Goal: Information Seeking & Learning: Learn about a topic

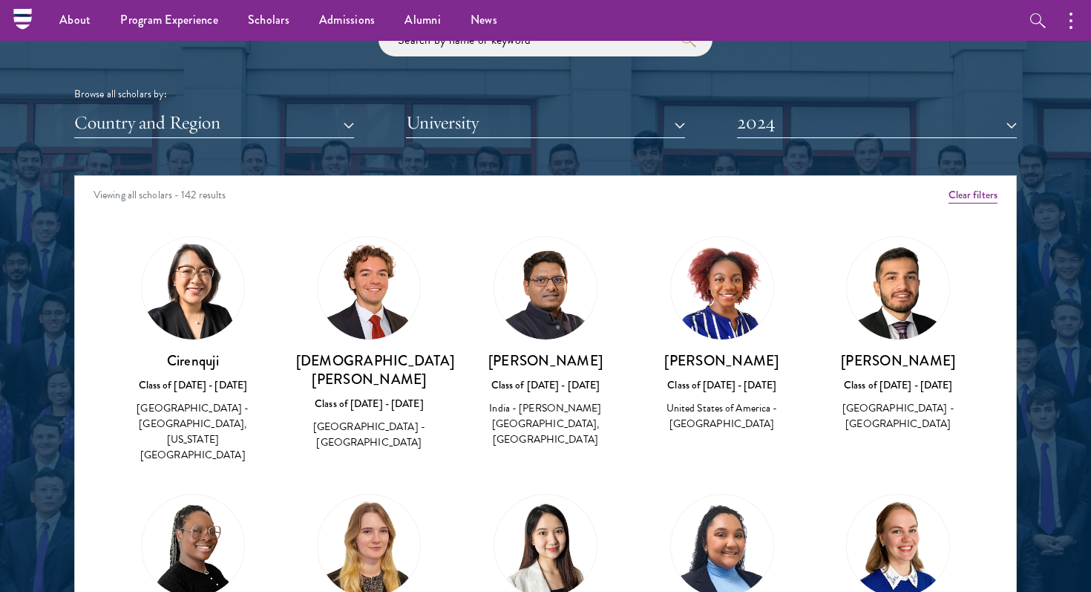
scroll to position [1789, 0]
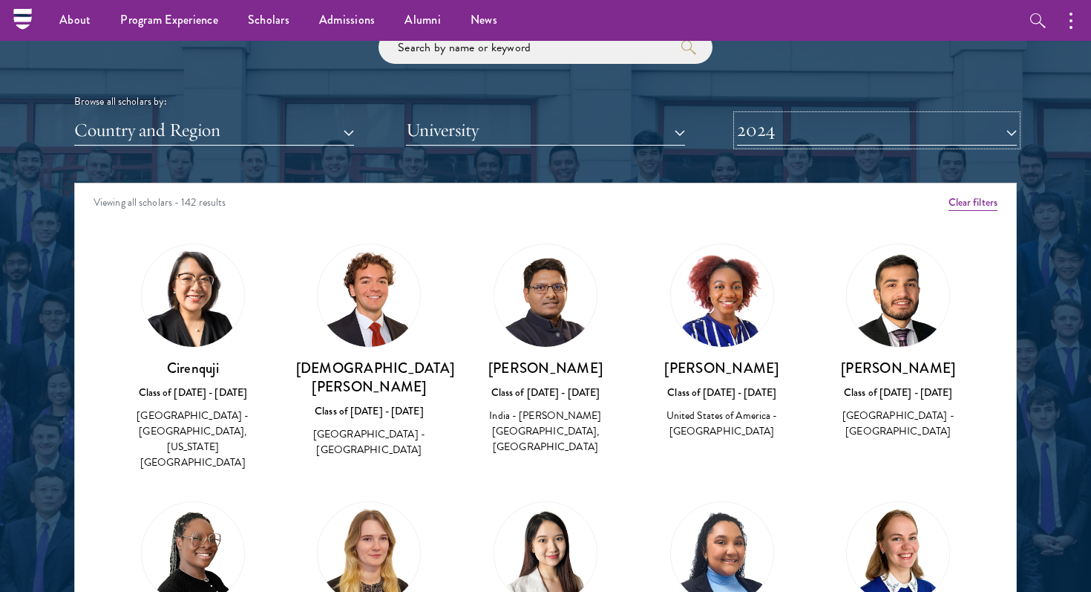
click at [769, 126] on button "2024" at bounding box center [877, 130] width 280 height 30
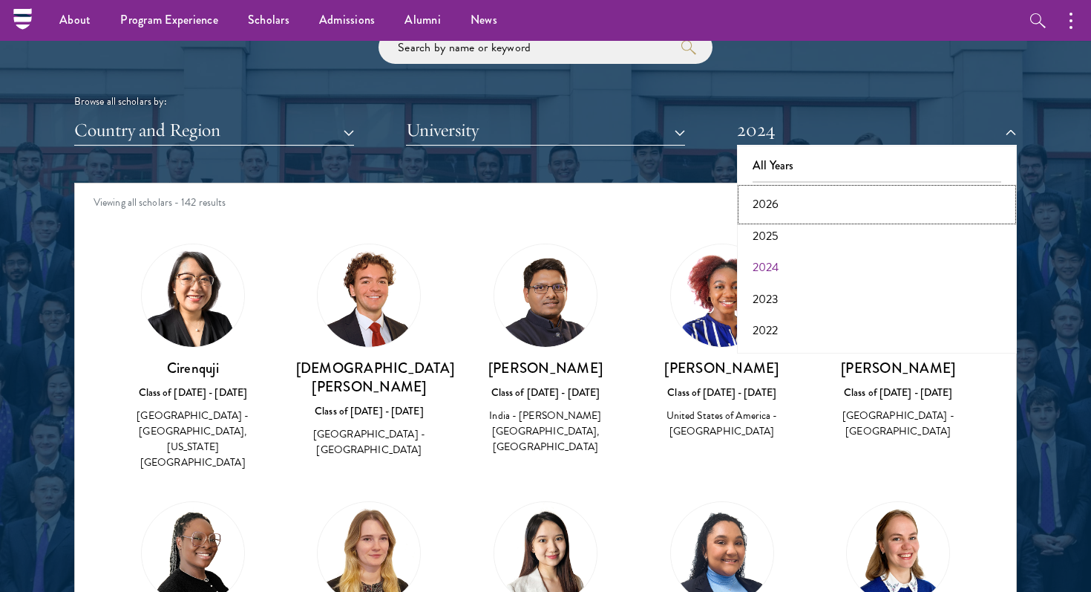
click at [759, 201] on button "2026" at bounding box center [877, 204] width 271 height 31
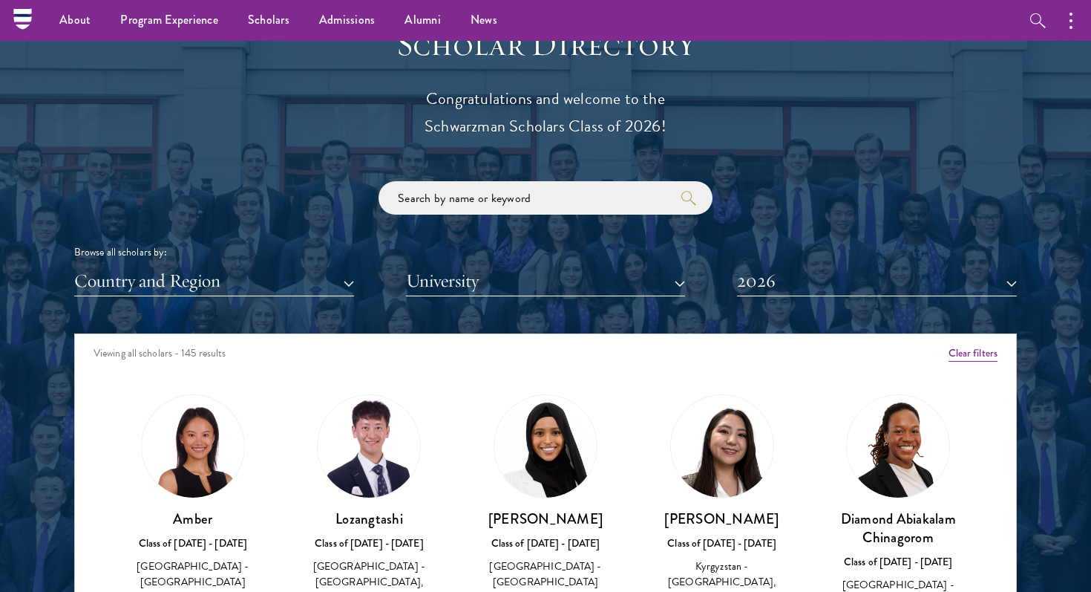
scroll to position [1635, 0]
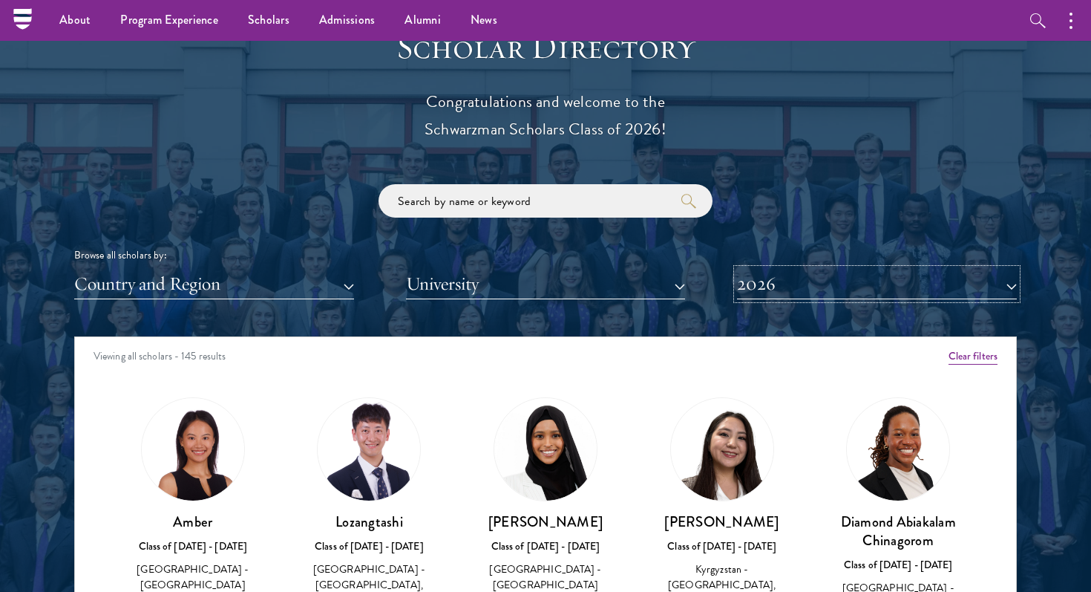
click at [757, 283] on button "2026" at bounding box center [877, 284] width 280 height 30
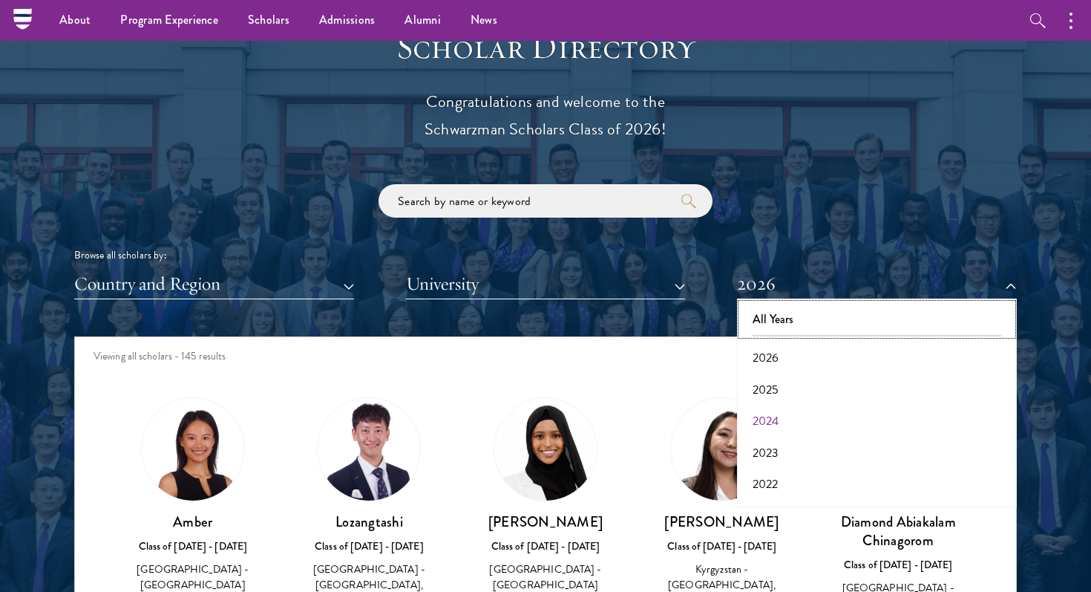
click at [768, 318] on button "All Years" at bounding box center [877, 319] width 271 height 31
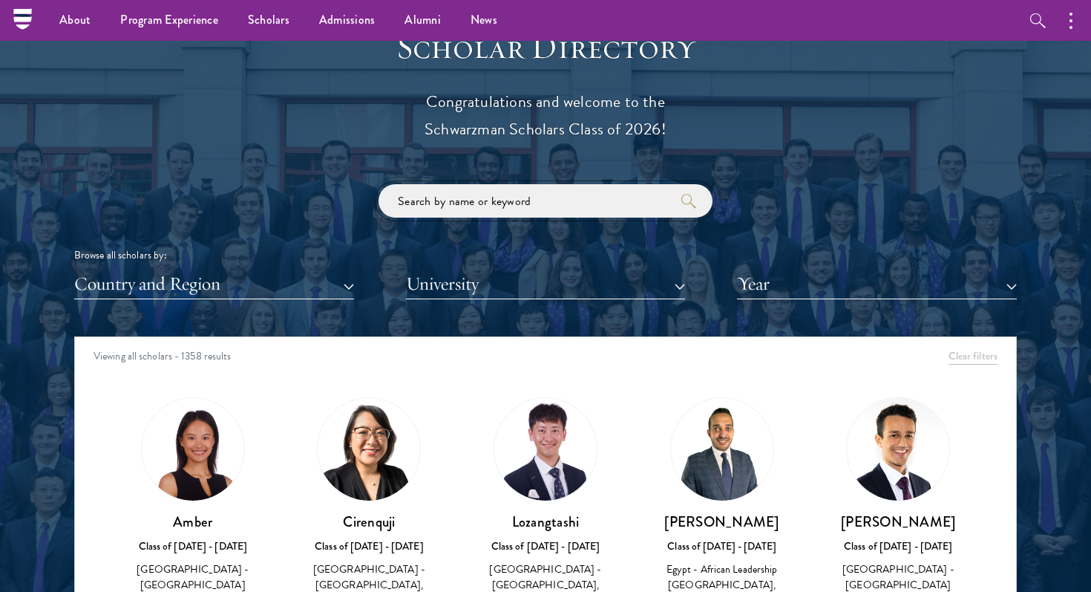
click at [503, 202] on input "search" at bounding box center [546, 200] width 334 height 33
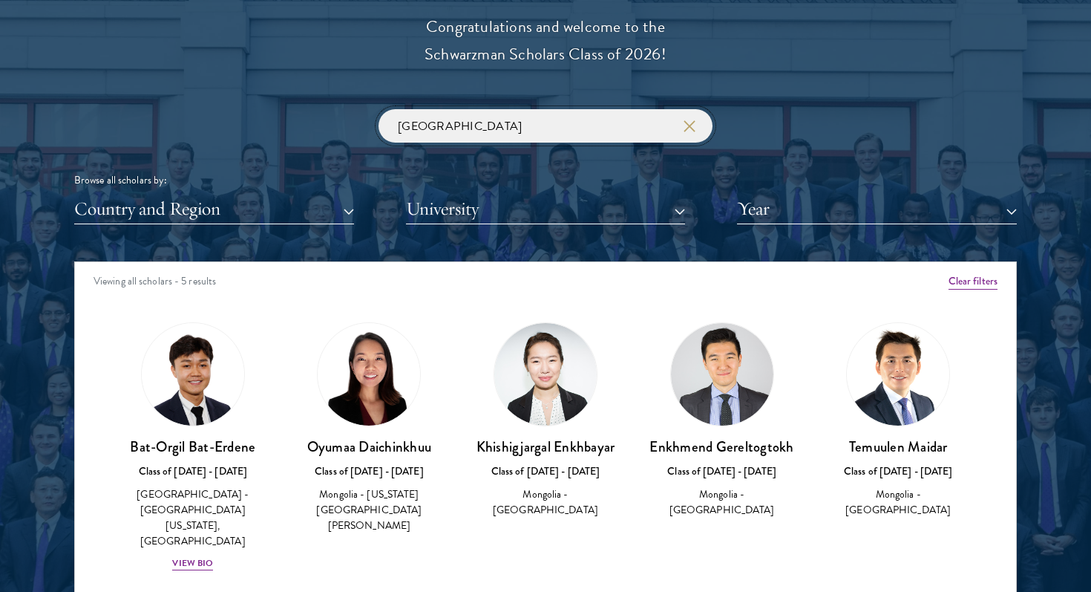
scroll to position [1711, 0]
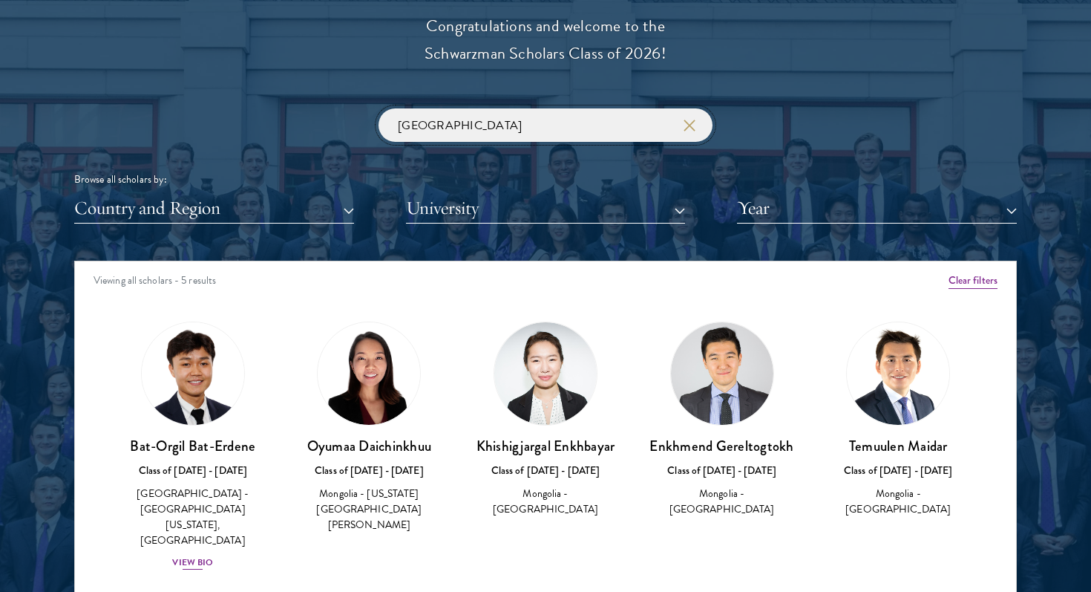
type input "[GEOGRAPHIC_DATA]"
click at [167, 414] on img at bounding box center [193, 373] width 113 height 113
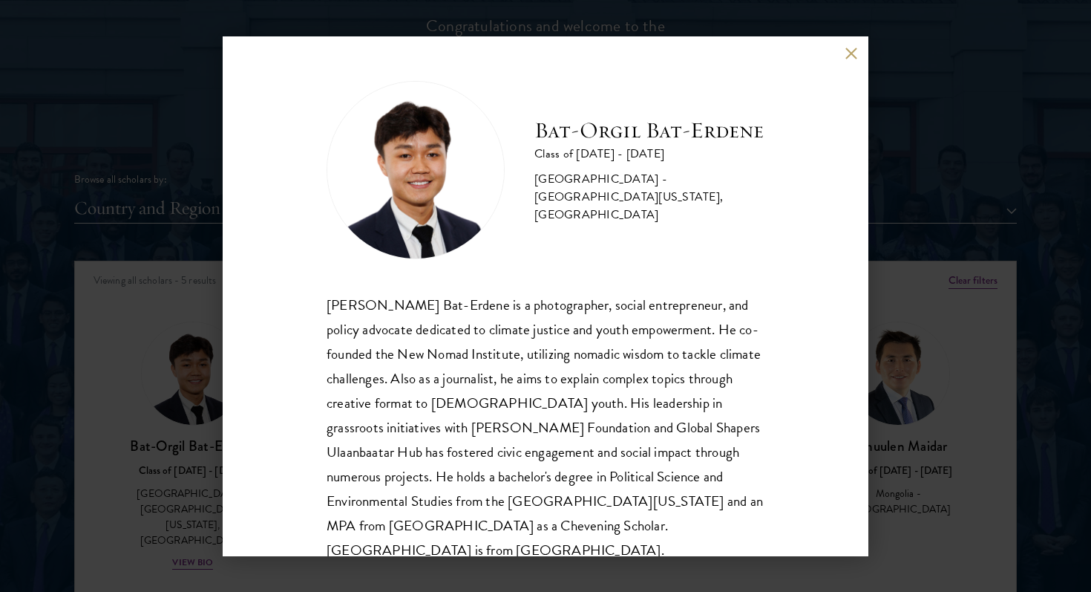
click at [167, 424] on div "[PERSON_NAME] Bat-Erdene Class of [DATE] - [DATE] [GEOGRAPHIC_DATA] - [GEOGRAPH…" at bounding box center [545, 296] width 1091 height 592
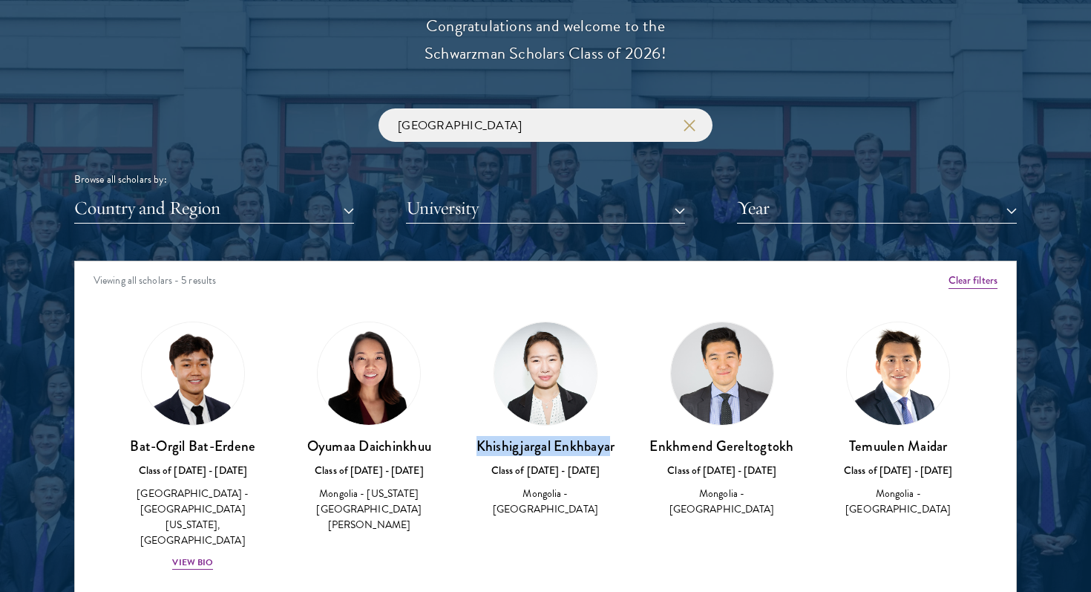
drag, startPoint x: 612, startPoint y: 448, endPoint x: 486, endPoint y: 448, distance: 126.2
click at [478, 448] on h3 "Khishigjargal Enkhbayar" at bounding box center [545, 446] width 147 height 19
drag, startPoint x: 791, startPoint y: 445, endPoint x: 649, endPoint y: 446, distance: 141.8
click at [649, 446] on h3 "Enkhmend Gereltogtokh" at bounding box center [722, 446] width 147 height 19
copy h3 "Enkhmend Gereltogtokh"
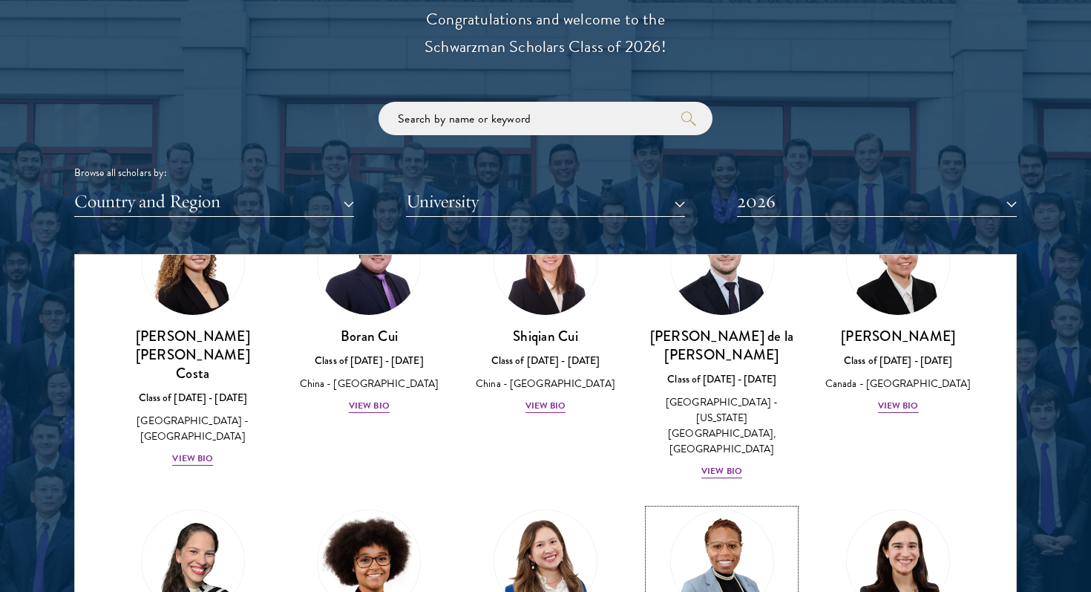
scroll to position [1786, 0]
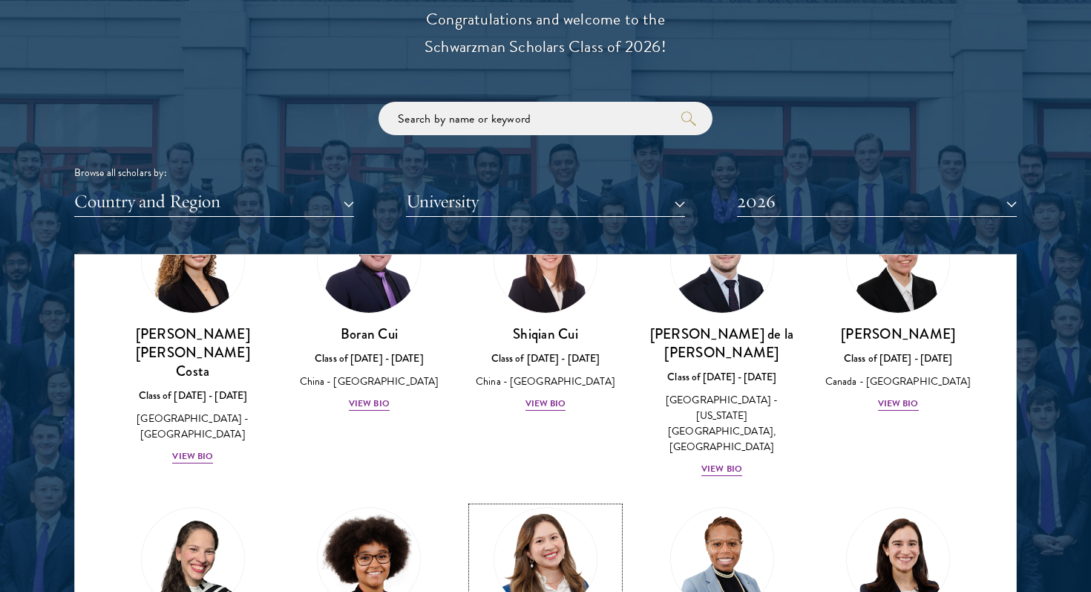
click at [582, 503] on img at bounding box center [545, 559] width 113 height 113
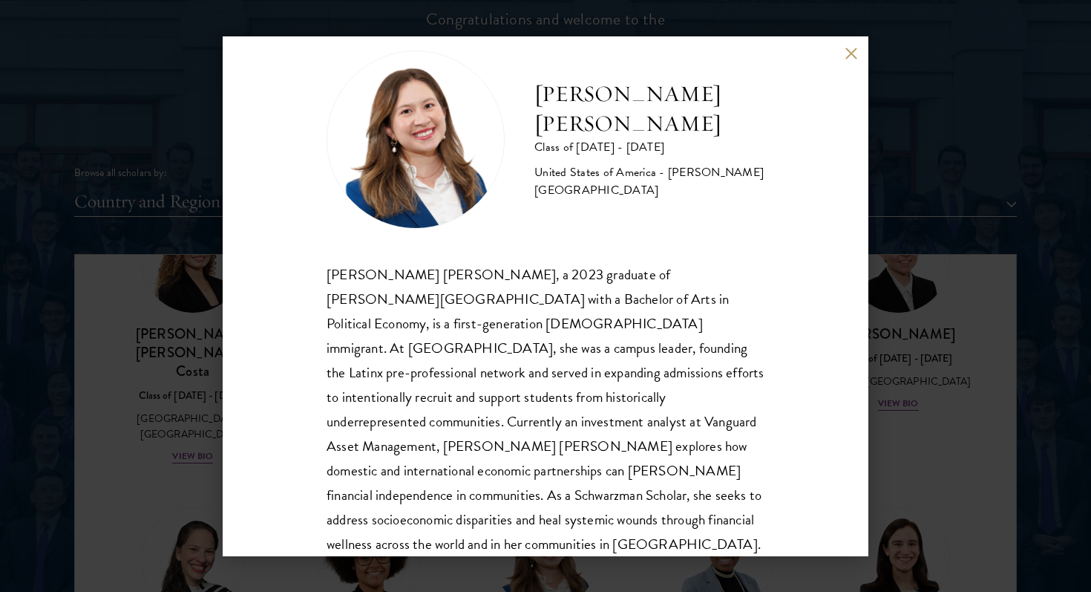
scroll to position [32, 0]
click at [918, 263] on div "Maria Fernanda Estrada Class of 2025 - 2026 United States of America - Williams…" at bounding box center [545, 296] width 1091 height 592
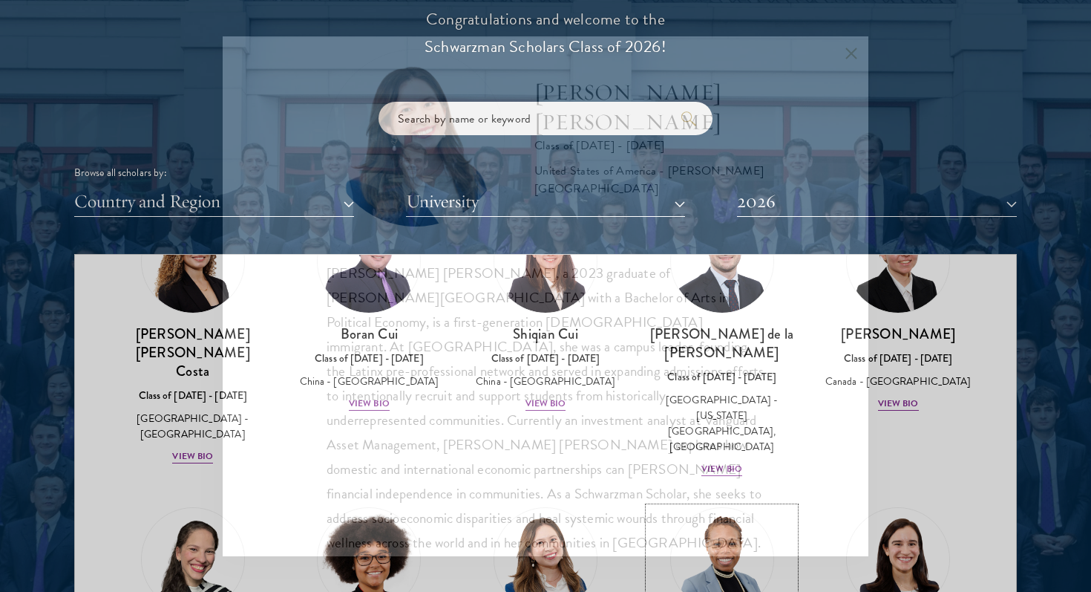
scroll to position [1764, 0]
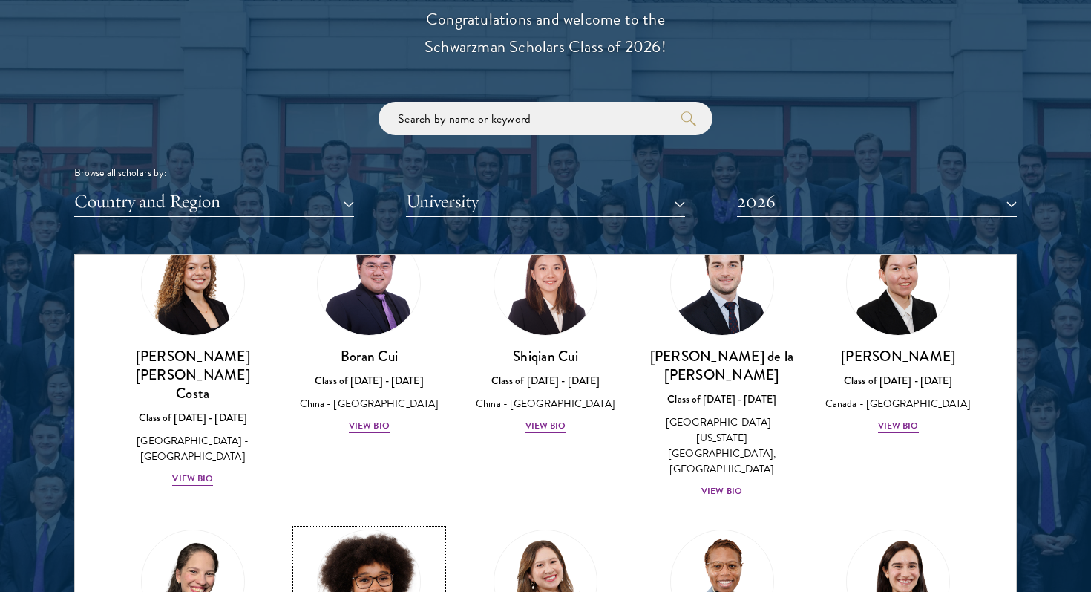
click at [385, 525] on img at bounding box center [369, 581] width 113 height 113
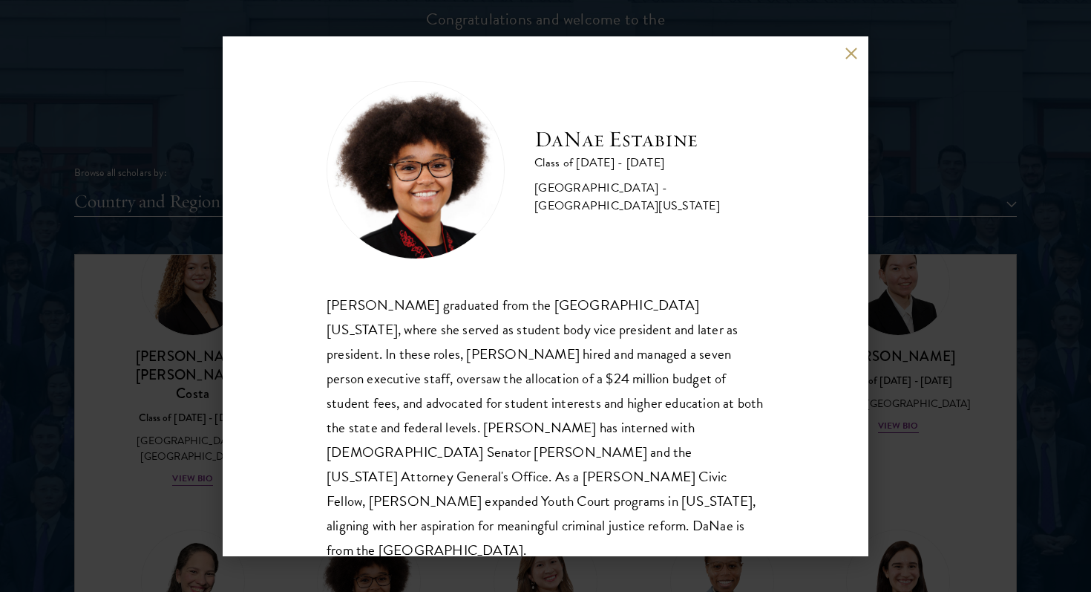
click at [179, 445] on div "DaNae Estabine Class of 2025 - 2026 United States of America - University of Ka…" at bounding box center [545, 296] width 1091 height 592
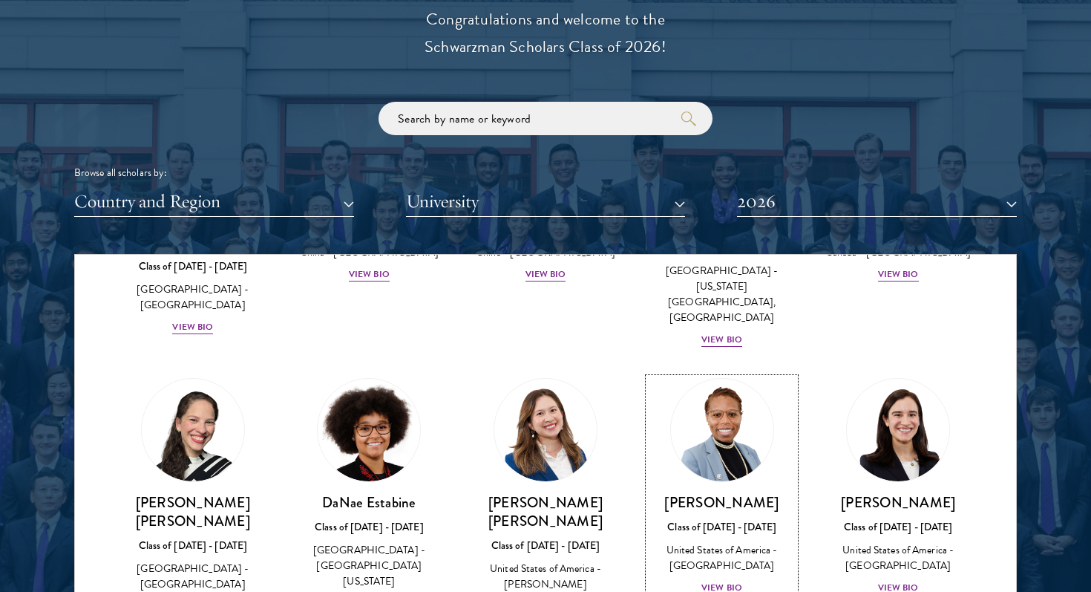
scroll to position [1915, 0]
click at [358, 494] on h3 "DaNae Estabine" at bounding box center [369, 503] width 147 height 19
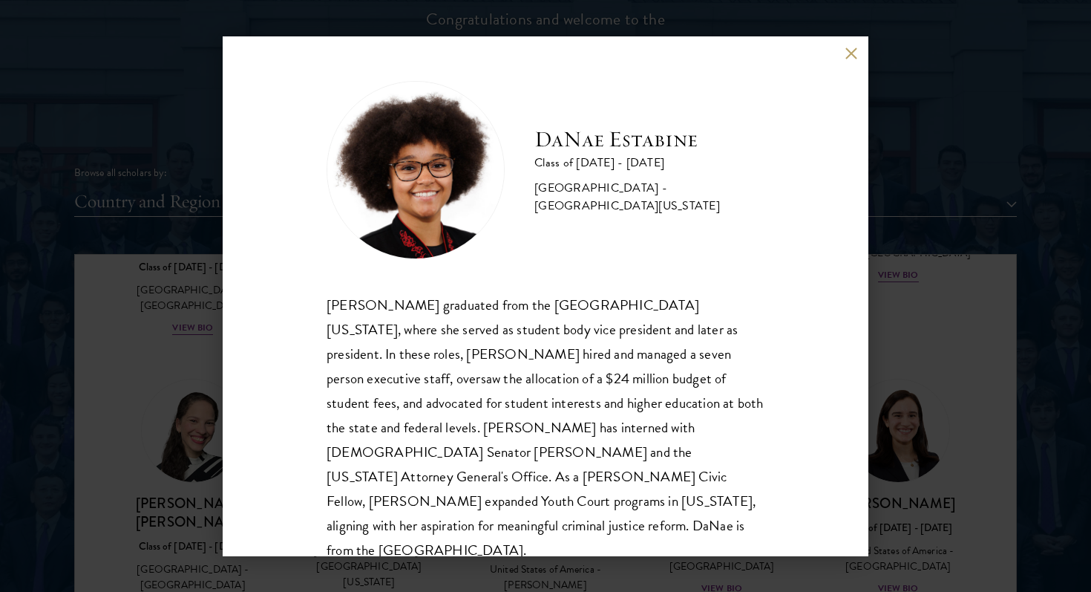
click at [119, 409] on div "DaNae Estabine Class of 2025 - 2026 United States of America - University of Ka…" at bounding box center [545, 296] width 1091 height 592
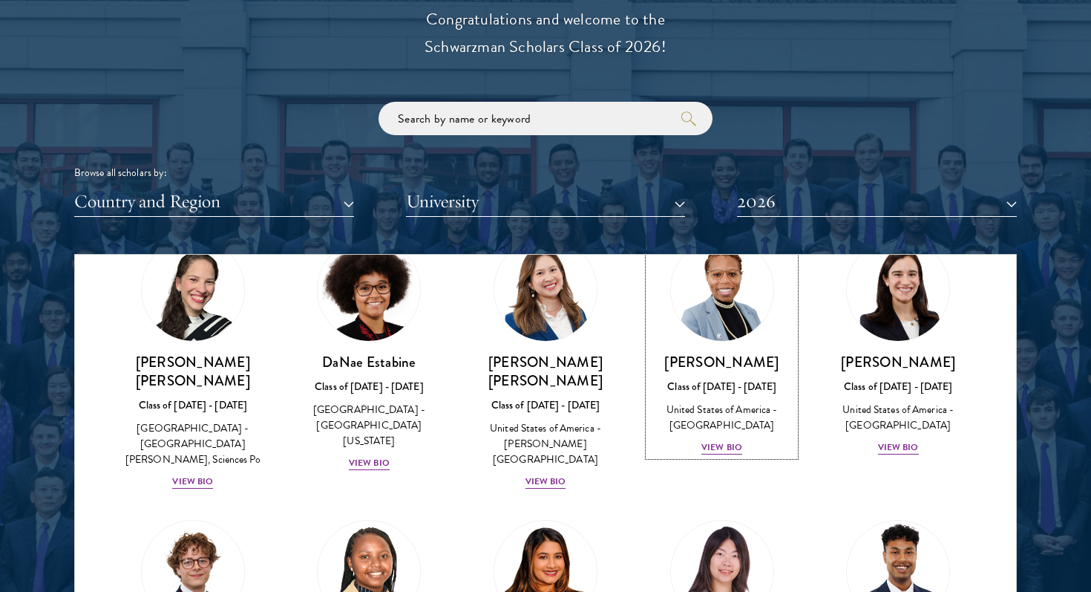
scroll to position [2078, 0]
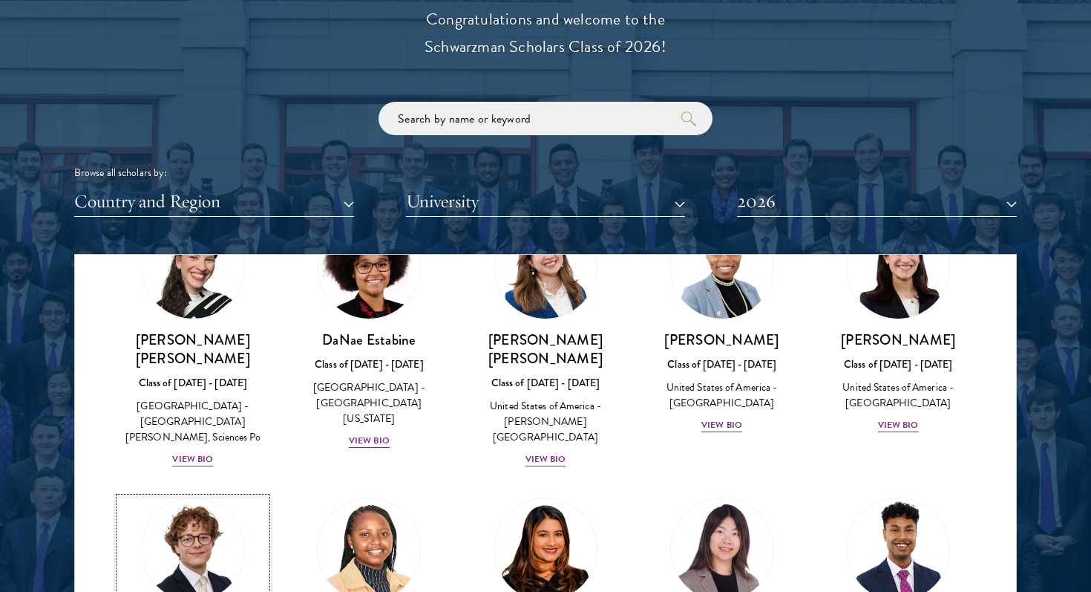
click at [207, 493] on img at bounding box center [193, 549] width 113 height 113
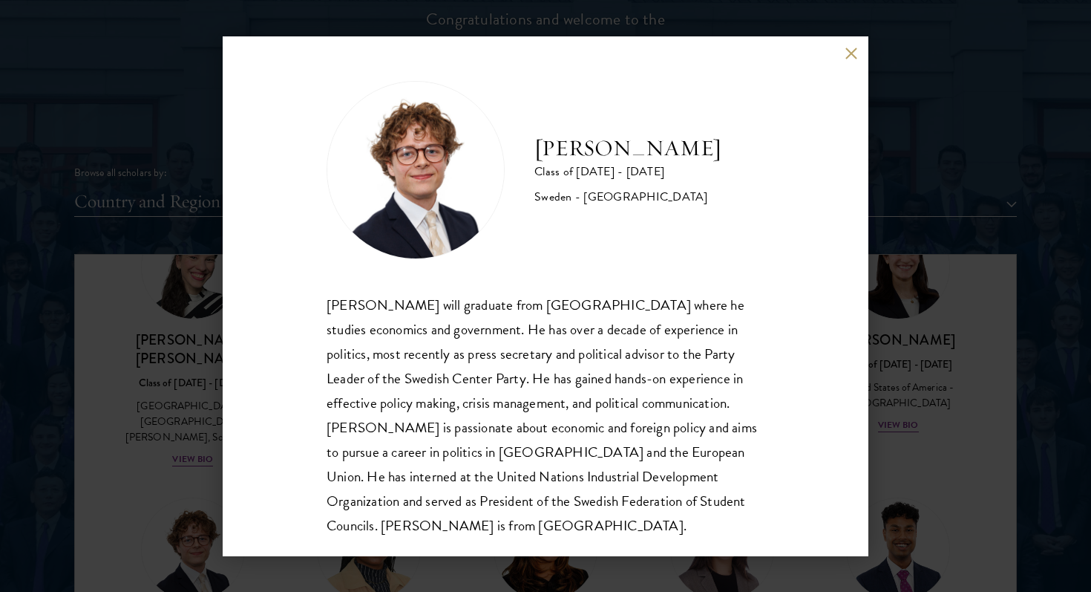
click at [202, 390] on div "Leo Gerdén Class of 2025 - 2026 Sweden - Harvard University Leo Gerdén will gra…" at bounding box center [545, 296] width 1091 height 592
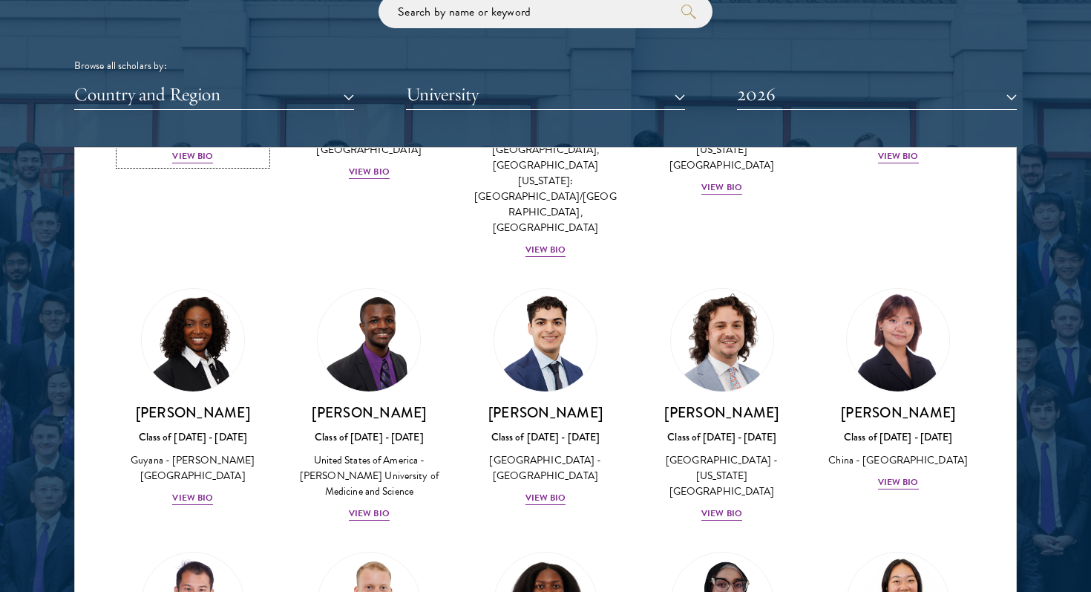
scroll to position [2508, 0]
